Goal: Use online tool/utility

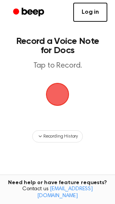
click at [88, 19] on link "Log in" at bounding box center [90, 12] width 34 height 19
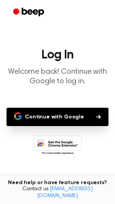
click at [63, 105] on main "Log In Welcome back! Continue with Google to log in. Continue with Google Don't…" at bounding box center [57, 117] width 115 height 234
click at [68, 111] on button "Continue with Google" at bounding box center [57, 117] width 102 height 18
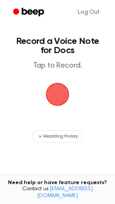
click at [62, 92] on span "button" at bounding box center [57, 94] width 37 height 37
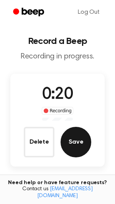
click at [73, 133] on button "Save" at bounding box center [75, 142] width 31 height 31
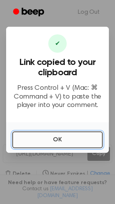
click at [63, 140] on button "OK" at bounding box center [57, 139] width 90 height 17
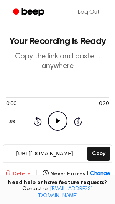
click at [20, 173] on button "Delete" at bounding box center [18, 174] width 26 height 8
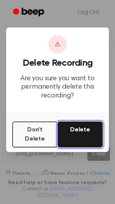
click at [73, 132] on button "Delete" at bounding box center [79, 135] width 45 height 26
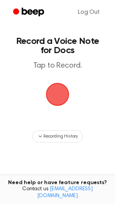
click at [60, 100] on span "button" at bounding box center [57, 94] width 25 height 25
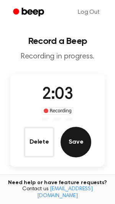
click at [69, 143] on button "Save" at bounding box center [75, 142] width 31 height 31
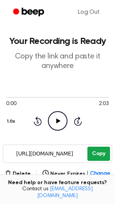
click at [100, 151] on button "Copy" at bounding box center [98, 154] width 23 height 14
